Goal: Task Accomplishment & Management: Complete application form

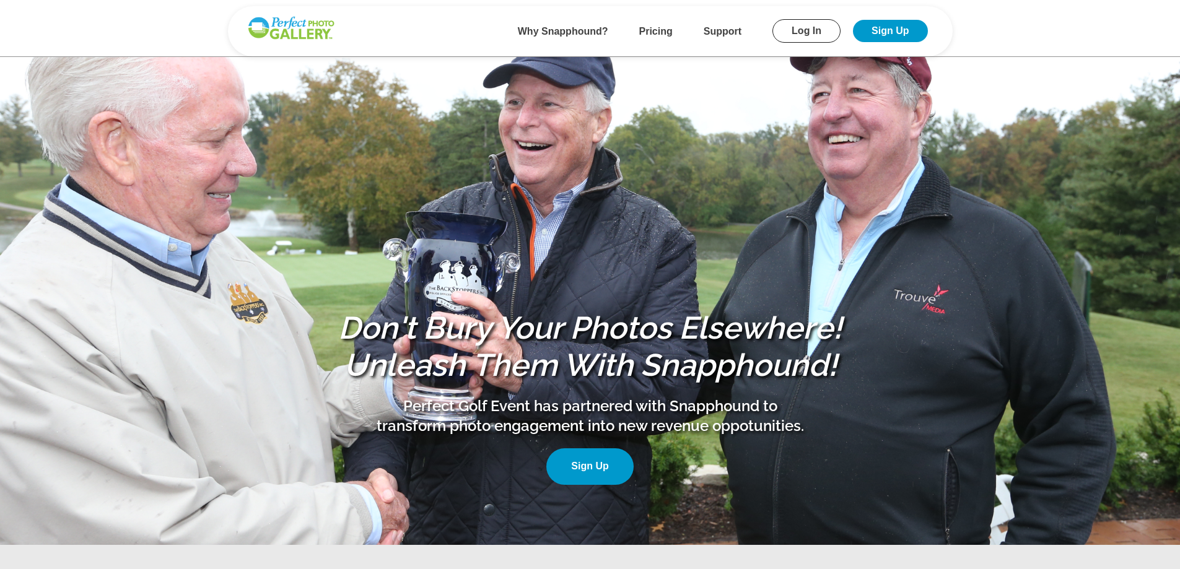
click at [659, 32] on b "Pricing" at bounding box center [655, 31] width 33 height 11
click at [882, 26] on link "Sign Up" at bounding box center [890, 31] width 74 height 22
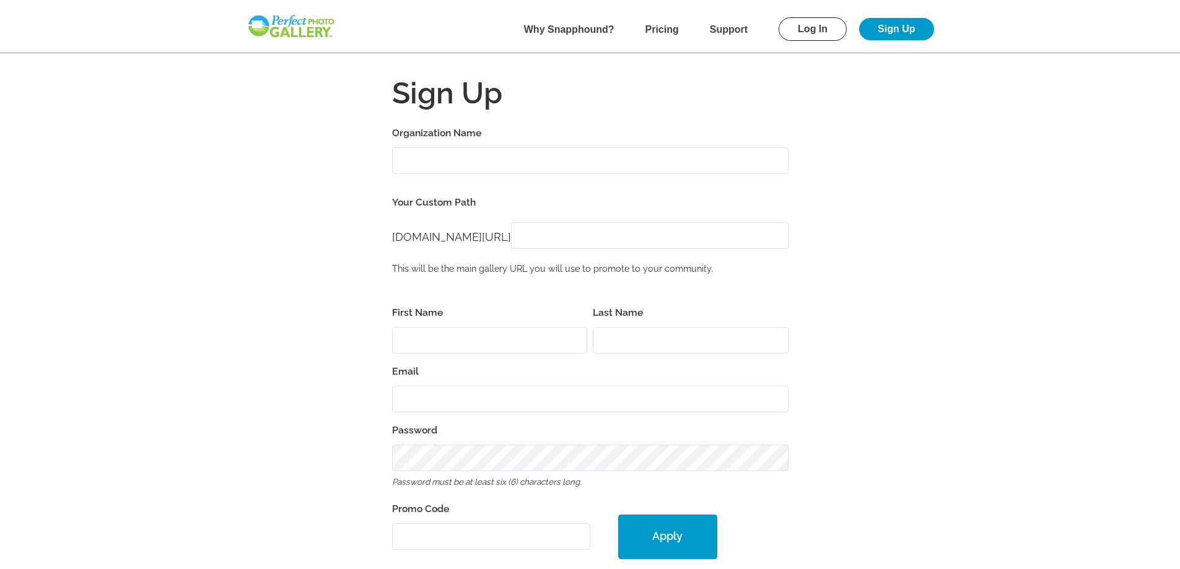
click at [442, 160] on input "Organization Name" at bounding box center [590, 160] width 397 height 27
type input "Asplundh Engineering Services"
type input "Lauren"
type input "Sakamoto"
type input "[EMAIL_ADDRESS][DOMAIN_NAME]"
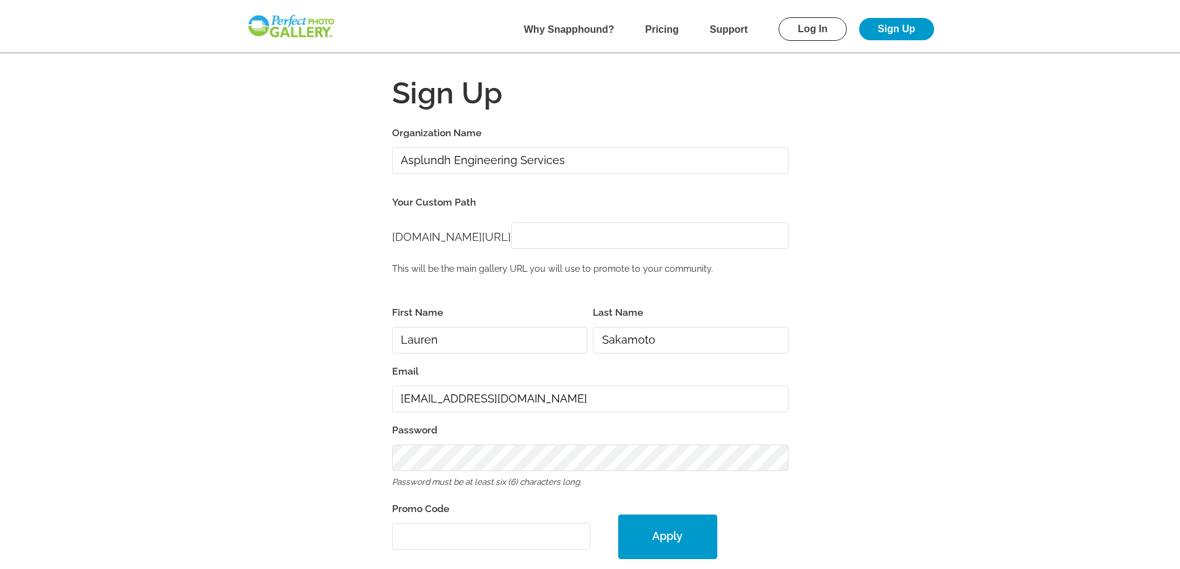
type input "98032-2391"
click at [563, 235] on input "[DOMAIN_NAME][URL]" at bounding box center [650, 235] width 278 height 27
type input "Asplundh Tournament of Champions"
drag, startPoint x: 469, startPoint y: 346, endPoint x: 304, endPoint y: 331, distance: 165.5
click at [304, 331] on form "Organization Name Asplundh Engineering Services Your Custom Path [DOMAIN_NAME][…" at bounding box center [590, 509] width 793 height 769
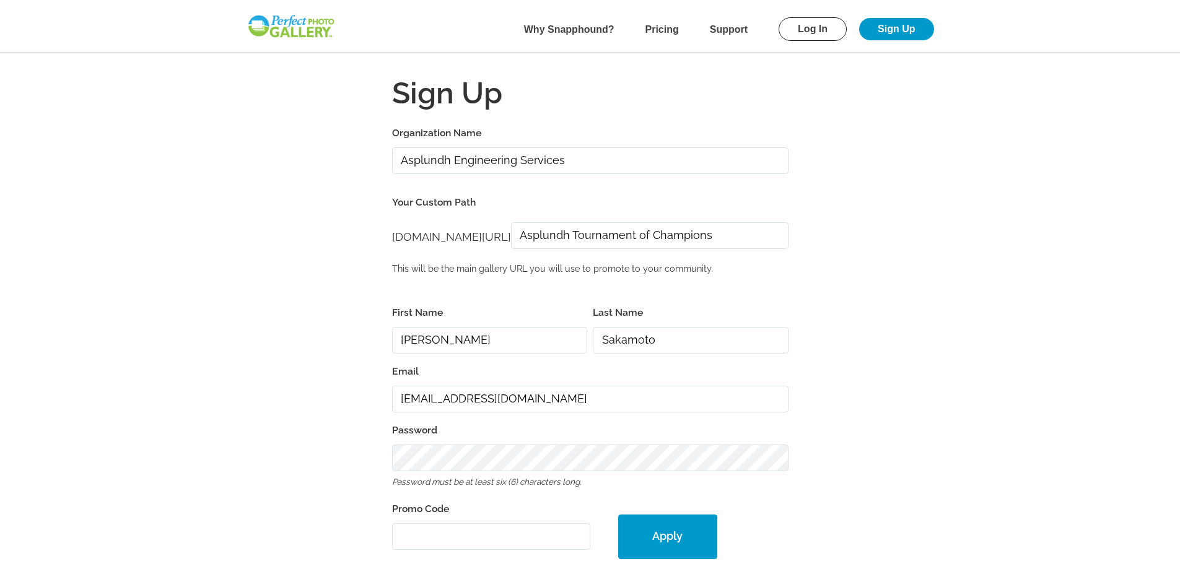
drag, startPoint x: 404, startPoint y: 341, endPoint x: 416, endPoint y: 341, distance: 11.8
click at [404, 341] on input "[PERSON_NAME]" at bounding box center [490, 340] width 196 height 27
type input "[PERSON_NAME]"
drag, startPoint x: 683, startPoint y: 340, endPoint x: 492, endPoint y: 335, distance: 190.9
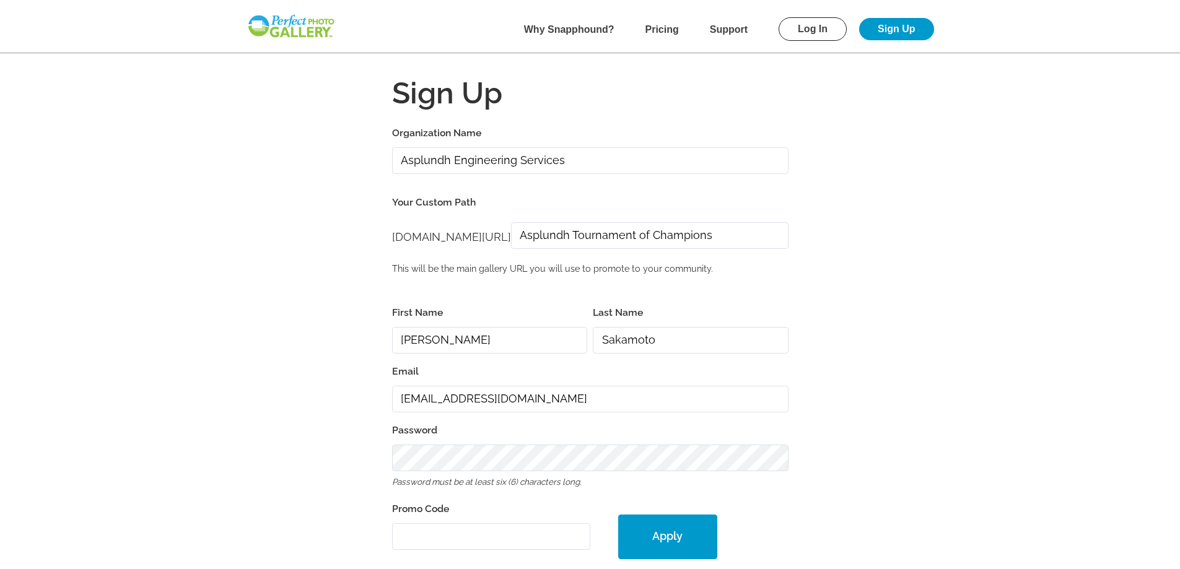
type input "V"
type input "[PERSON_NAME]"
click at [525, 434] on label "Password" at bounding box center [590, 430] width 397 height 17
click at [500, 532] on input "Promo Code" at bounding box center [491, 537] width 198 height 27
click at [733, 30] on b "Support" at bounding box center [729, 29] width 38 height 11
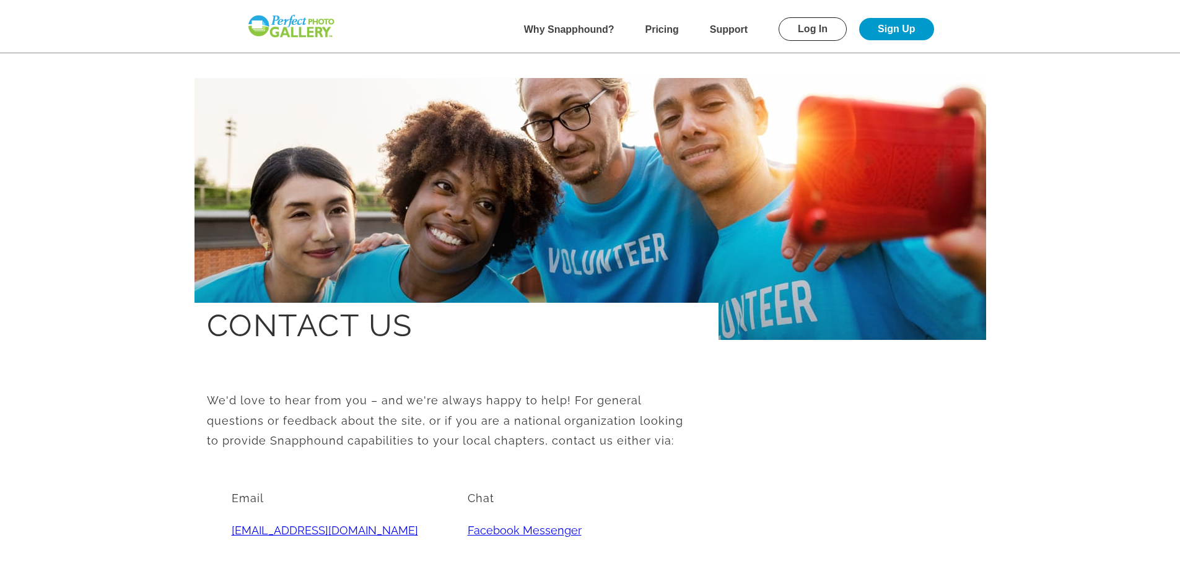
click at [672, 30] on b "Pricing" at bounding box center [662, 29] width 33 height 11
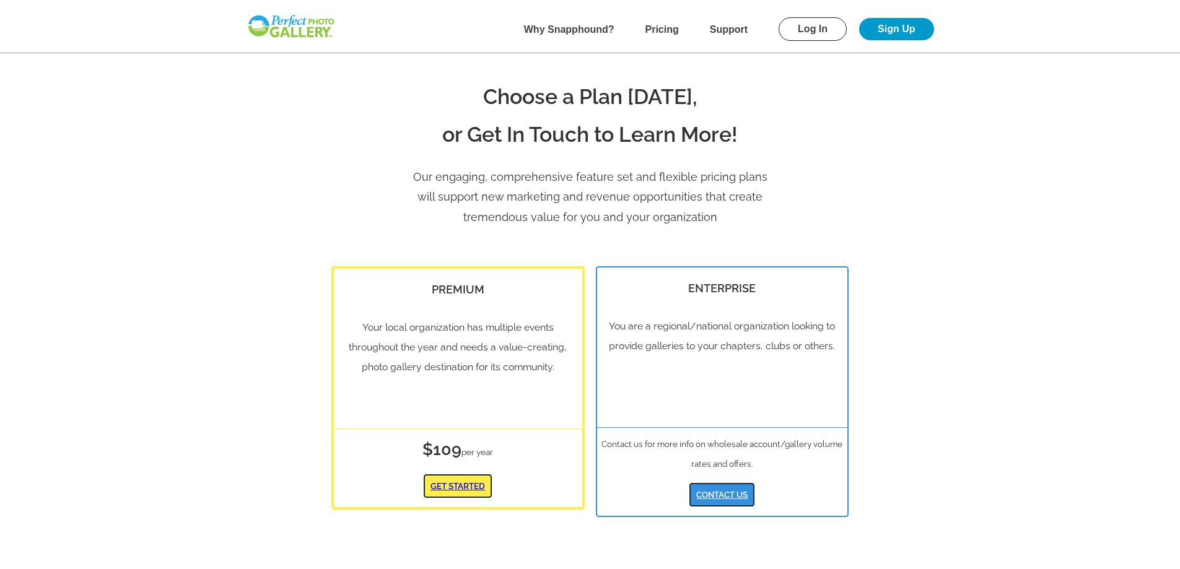
click at [577, 33] on b "Why Snapphound?" at bounding box center [569, 29] width 90 height 11
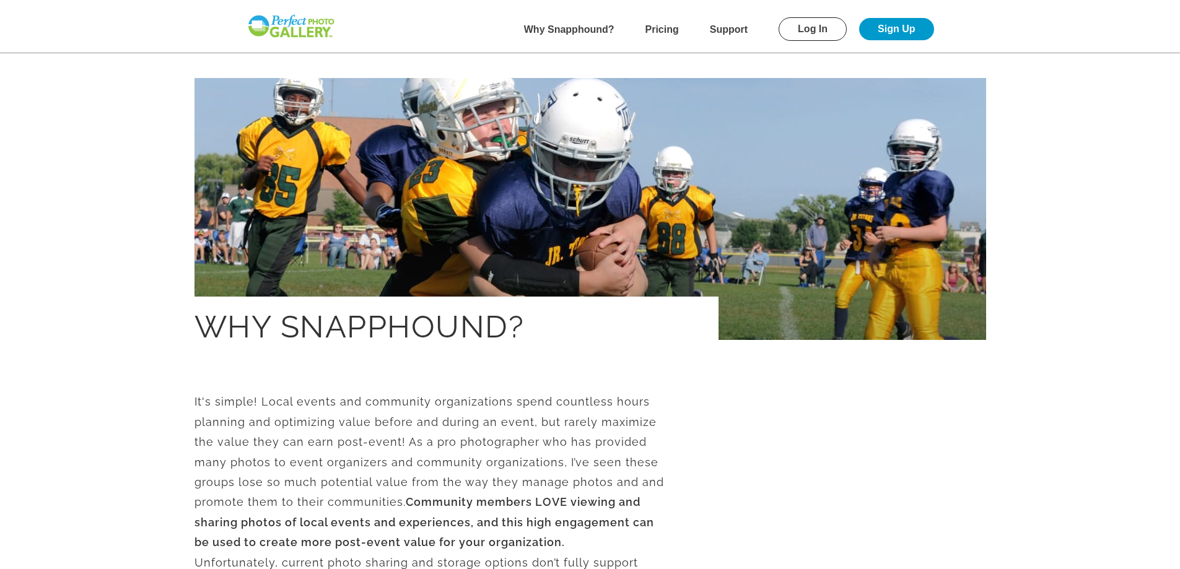
click at [272, 30] on img at bounding box center [291, 26] width 89 height 25
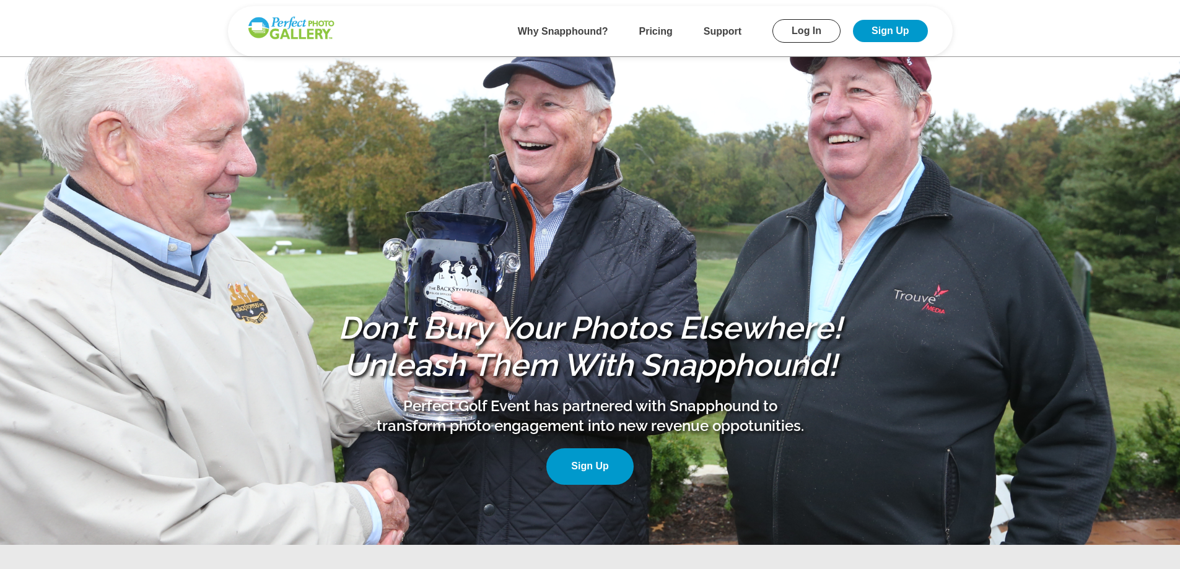
click at [900, 22] on link "Sign Up" at bounding box center [890, 31] width 74 height 22
